Goal: Information Seeking & Learning: Find specific fact

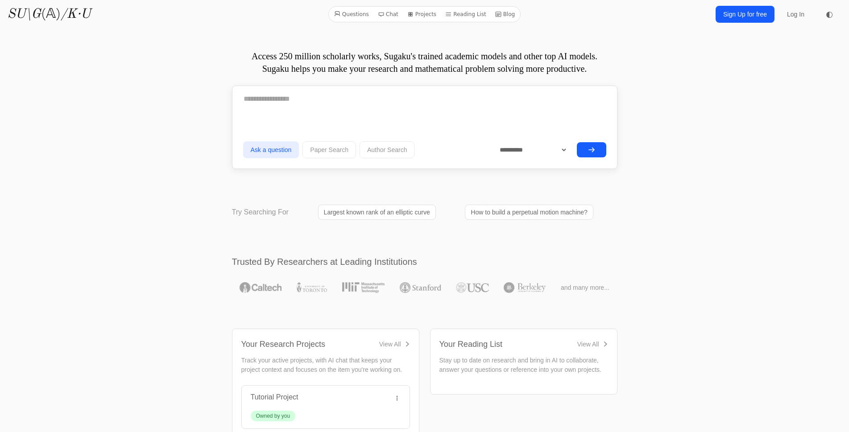
click at [417, 111] on div at bounding box center [424, 102] width 363 height 29
click at [406, 104] on textarea at bounding box center [424, 99] width 363 height 22
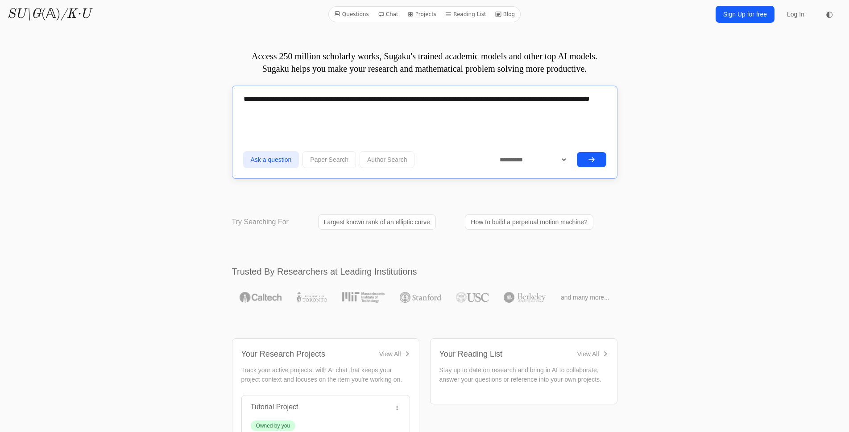
click at [302, 106] on textarea "**********" at bounding box center [424, 104] width 363 height 32
type textarea "**********"
click at [595, 162] on button "submit" at bounding box center [591, 159] width 29 height 15
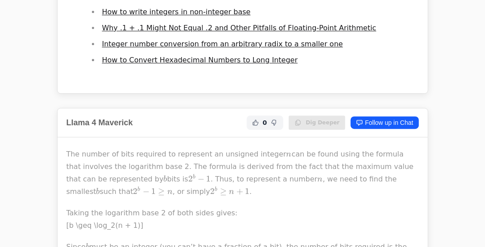
scroll to position [1072, 0]
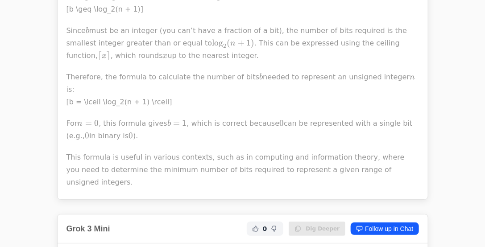
click at [293, 59] on div "The number of bits required to represent an unsigned integer n n n can be found…" at bounding box center [242, 60] width 352 height 257
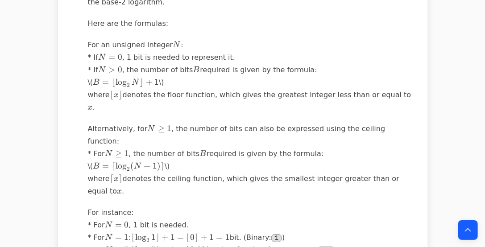
scroll to position [850, 0]
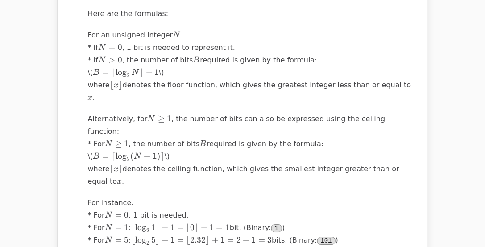
click at [212, 50] on p "For an unsigned integer N N N : * If N = 0 N=0 N = 0 , 1 bit is needed to repre…" at bounding box center [250, 66] width 324 height 75
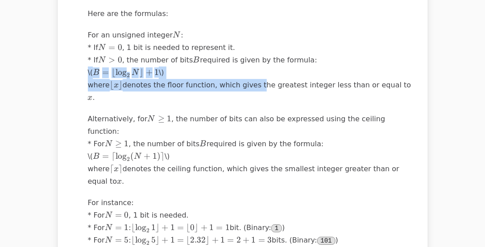
drag, startPoint x: 229, startPoint y: 93, endPoint x: 246, endPoint y: 87, distance: 17.9
click at [246, 87] on p "For an unsigned integer N N N : * If N = 0 N=0 N = 0 , 1 bit is needed to repre…" at bounding box center [250, 66] width 324 height 75
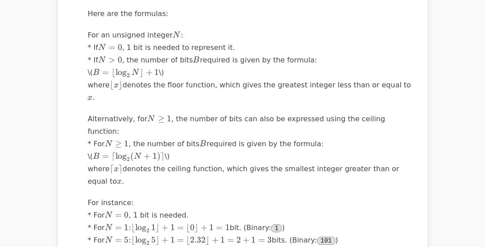
click at [285, 113] on div "The number of bits required to represent an unsigned integer N N N can be expre…" at bounding box center [250, 196] width 324 height 445
click at [333, 113] on p "Alternatively, for N ≥ 1 N \ge 1 N ≥ 1 , the number of bits can also be express…" at bounding box center [250, 150] width 324 height 75
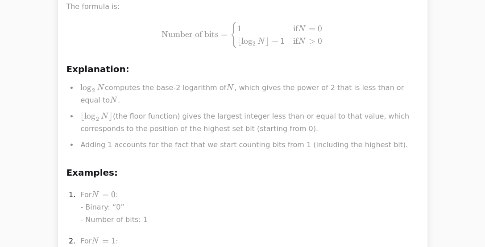
scroll to position [1513, 0]
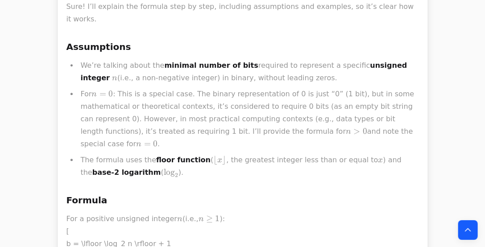
scroll to position [2826, 0]
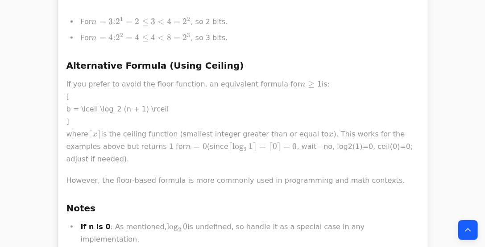
scroll to position [3473, 0]
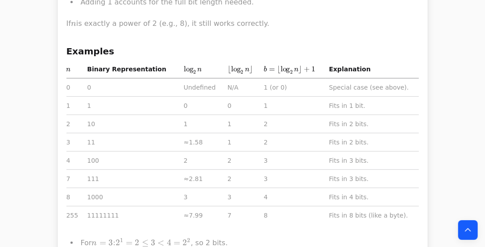
scroll to position [3467, 0]
drag, startPoint x: 78, startPoint y: 174, endPoint x: 117, endPoint y: 175, distance: 39.3
drag, startPoint x: 158, startPoint y: 175, endPoint x: 59, endPoint y: 177, distance: 98.6
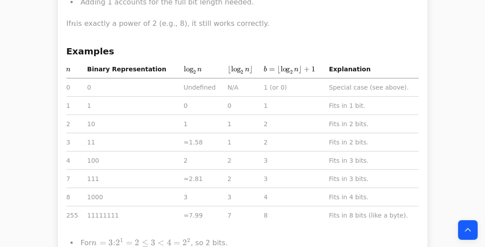
click at [59, 177] on div "Sure! I’ll explain the formula step by step, including assumptions and examples…" at bounding box center [243, 86] width 370 height 1045
copy p "b = \lceil \log_2 (n + 1) \rceil"
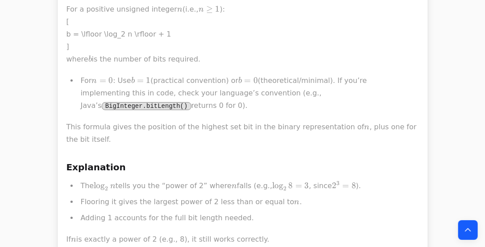
scroll to position [3035, 0]
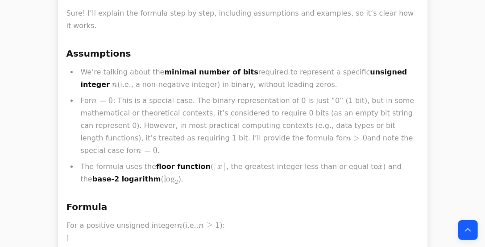
drag, startPoint x: 66, startPoint y: 121, endPoint x: 186, endPoint y: 119, distance: 120.0
click at [186, 219] on p "For a positive unsigned integer n n n (i.e., n ≥ 1 n \geq 1 n ≥ 1 ): [ b = \lfl…" at bounding box center [242, 250] width 352 height 62
copy p "b = \lfloor \log_2 n \rfloor + 1"
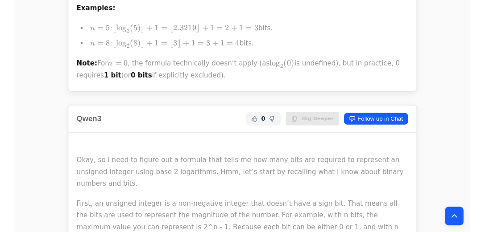
scroll to position [27188, 0]
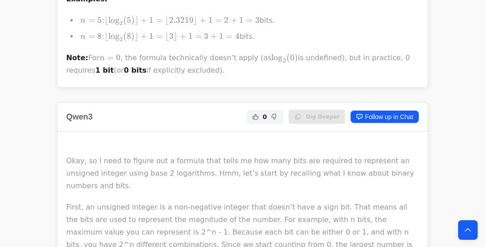
drag, startPoint x: 274, startPoint y: 83, endPoint x: 186, endPoint y: 41, distance: 97.0
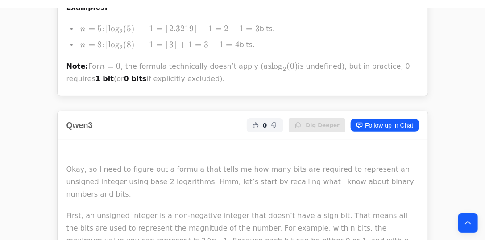
scroll to position [27187, 0]
